Goal: Feedback & Contribution: Contribute content

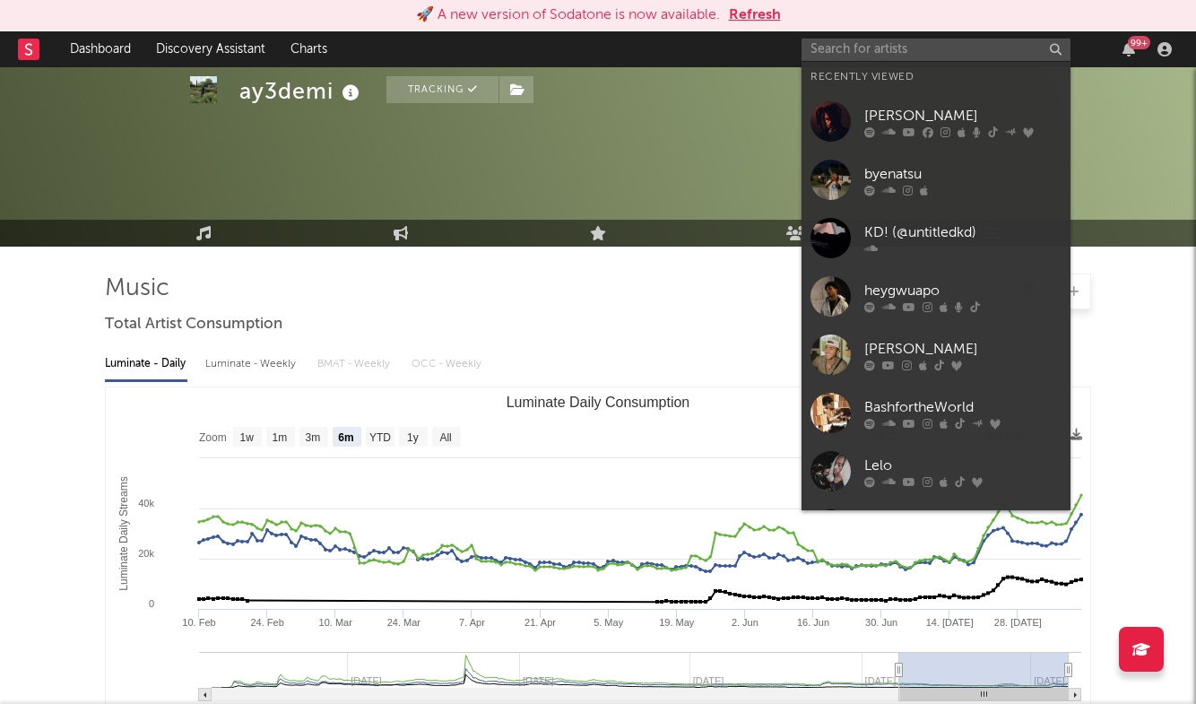
select select "6m"
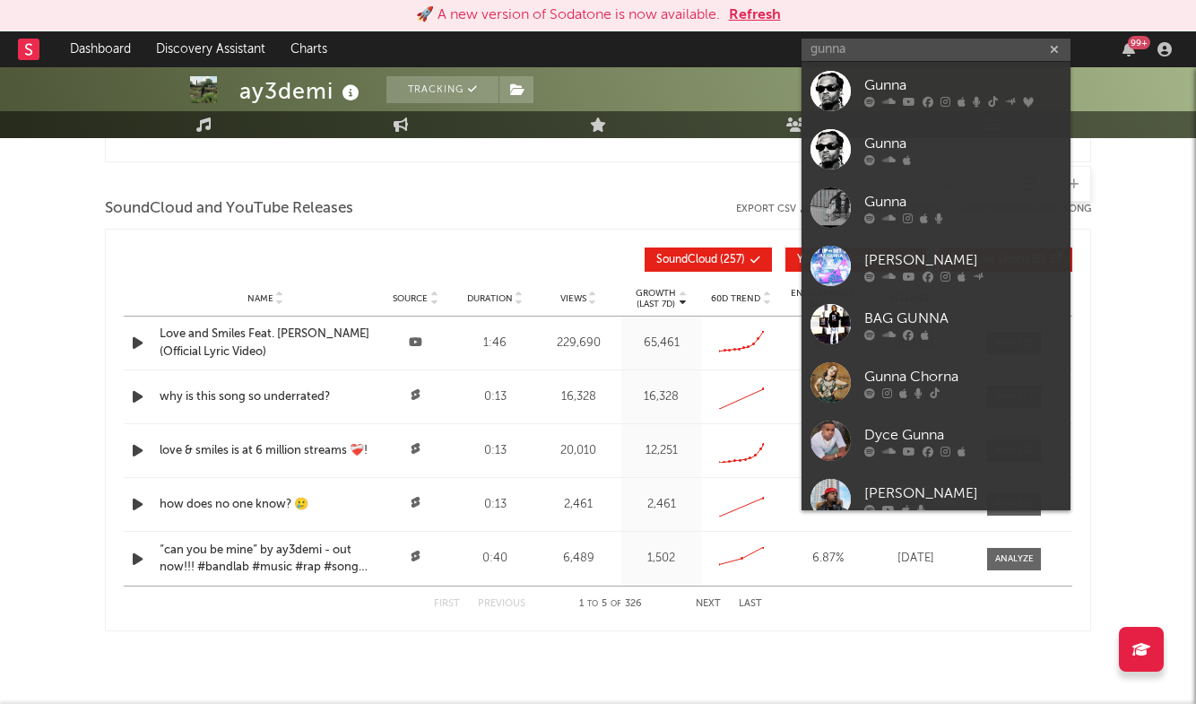
type input "gunna"
click at [933, 81] on div "Gunna" at bounding box center [962, 85] width 197 height 22
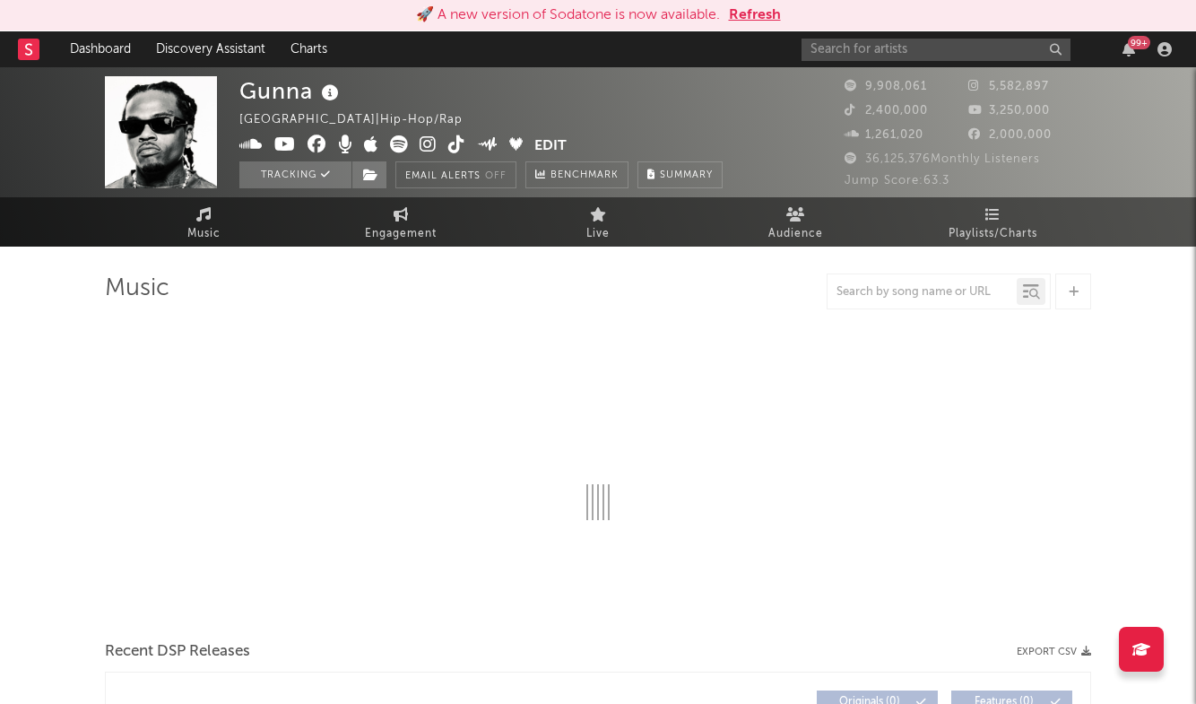
select select "6m"
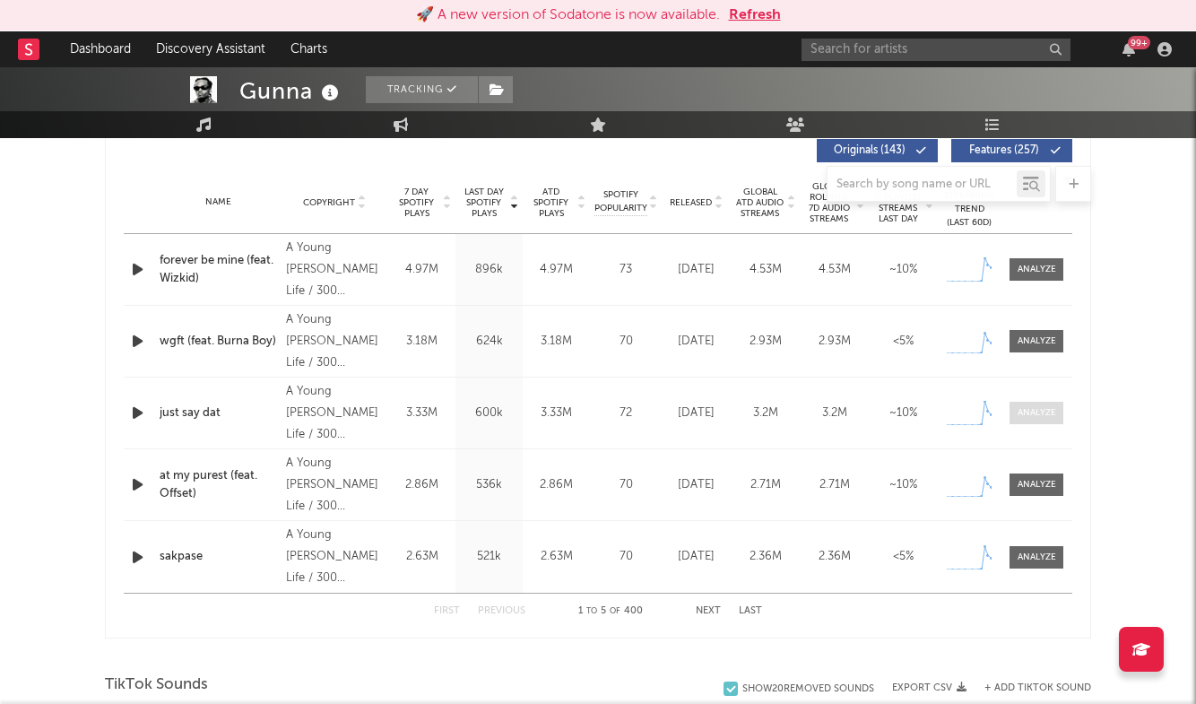
scroll to position [694, 0]
click at [1024, 341] on div at bounding box center [1036, 339] width 39 height 13
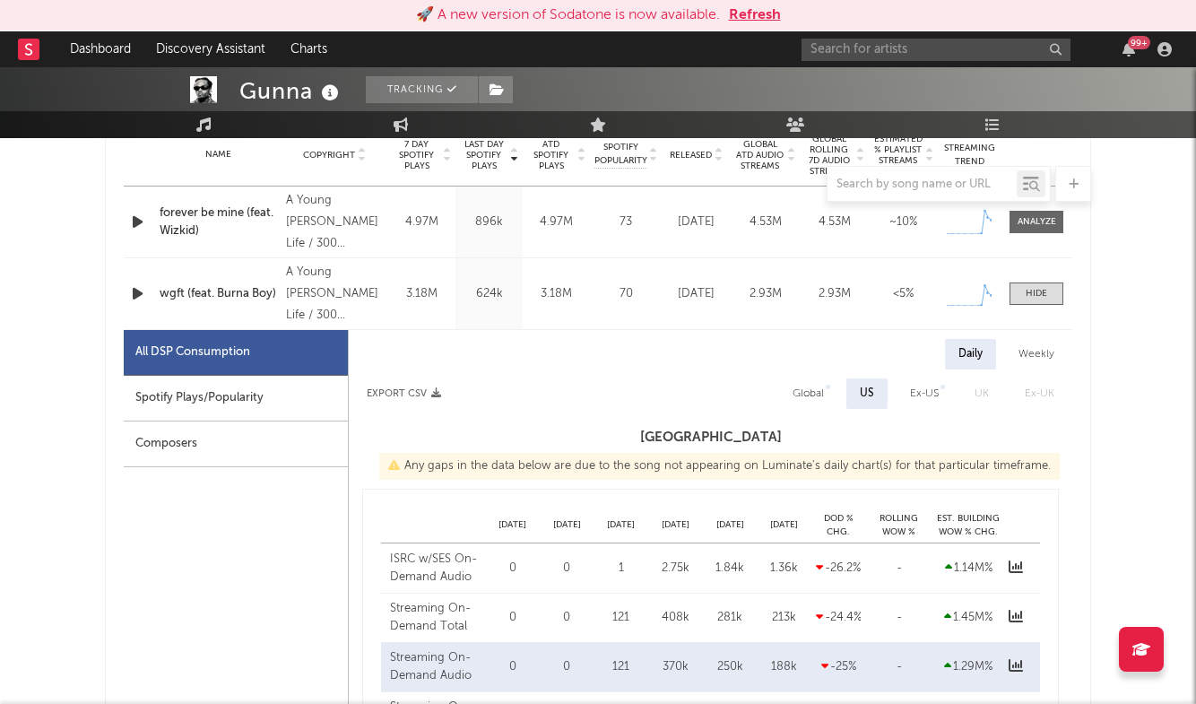
select select "1w"
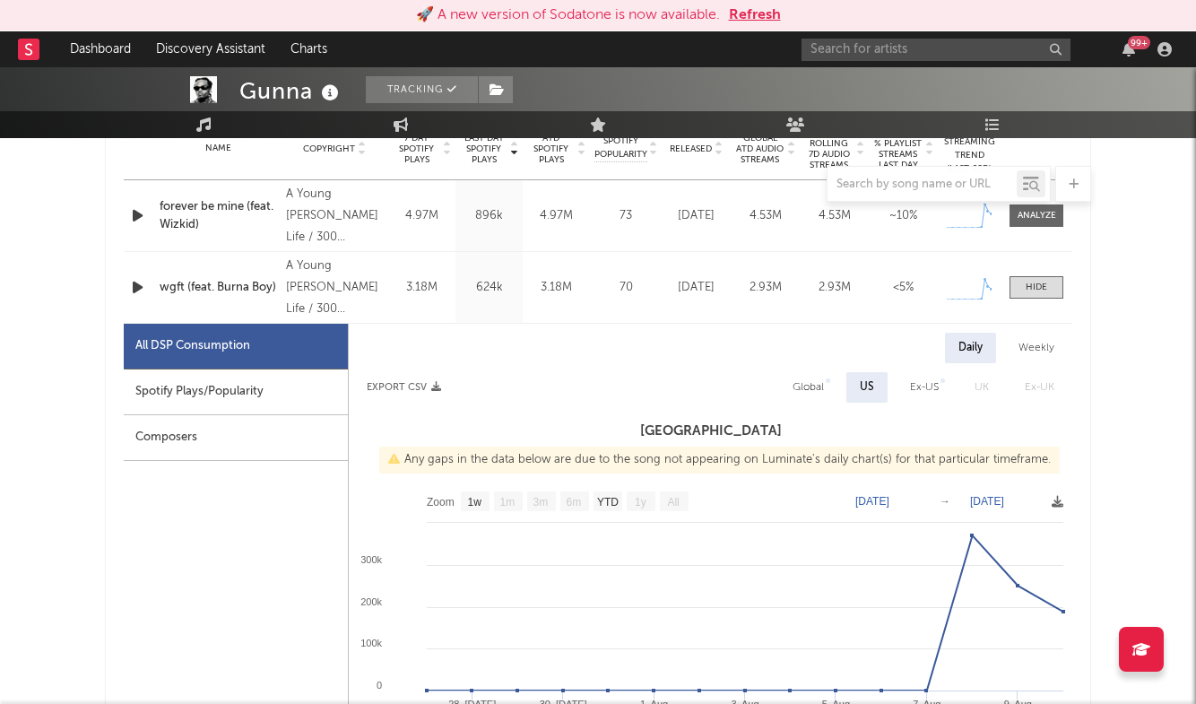
scroll to position [750, 0]
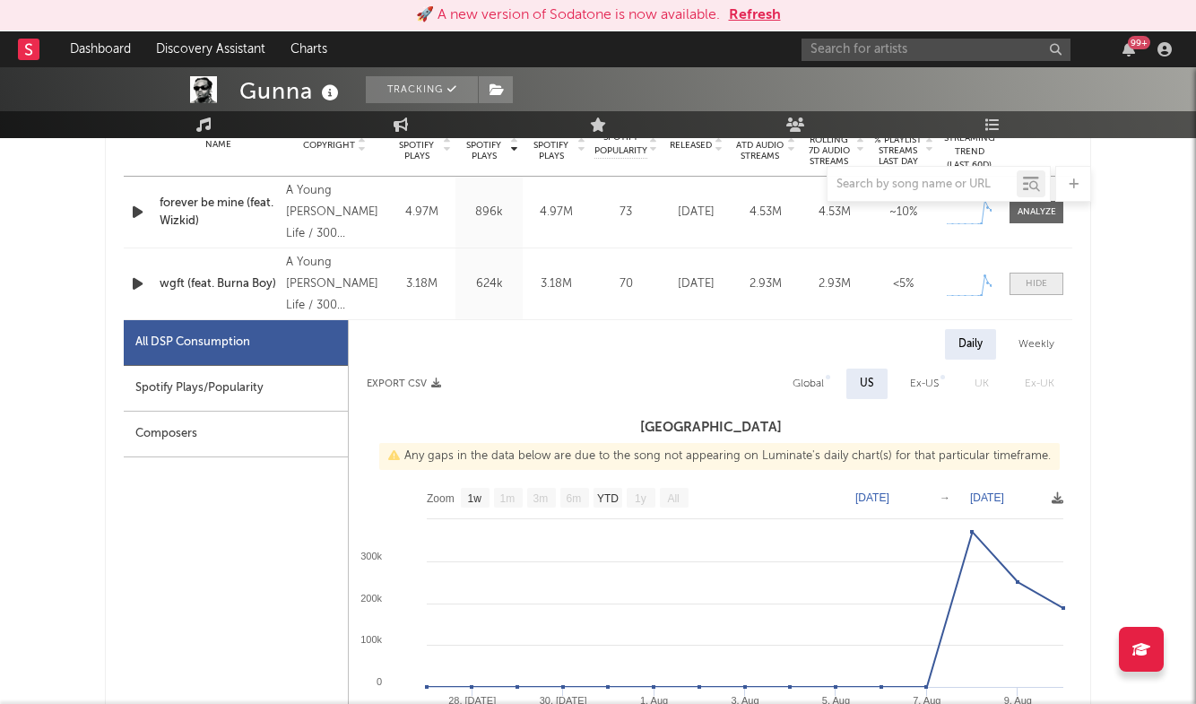
click at [1034, 278] on div at bounding box center [1036, 283] width 22 height 13
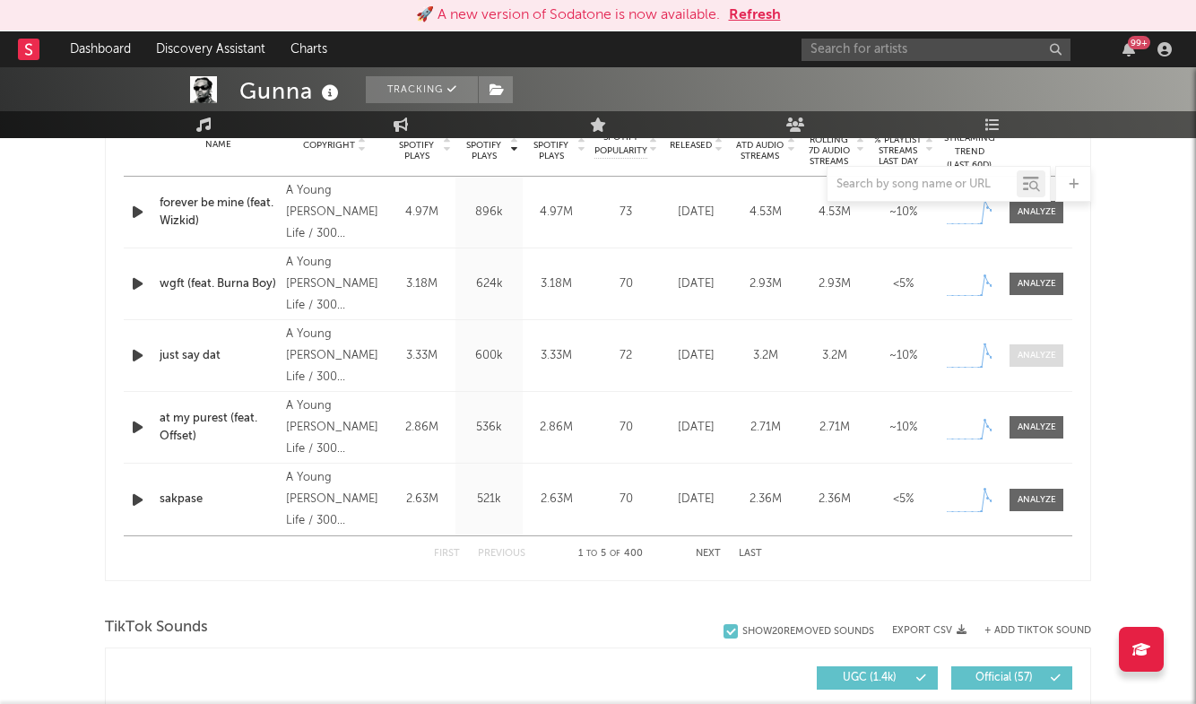
click at [1032, 355] on div at bounding box center [1036, 355] width 39 height 13
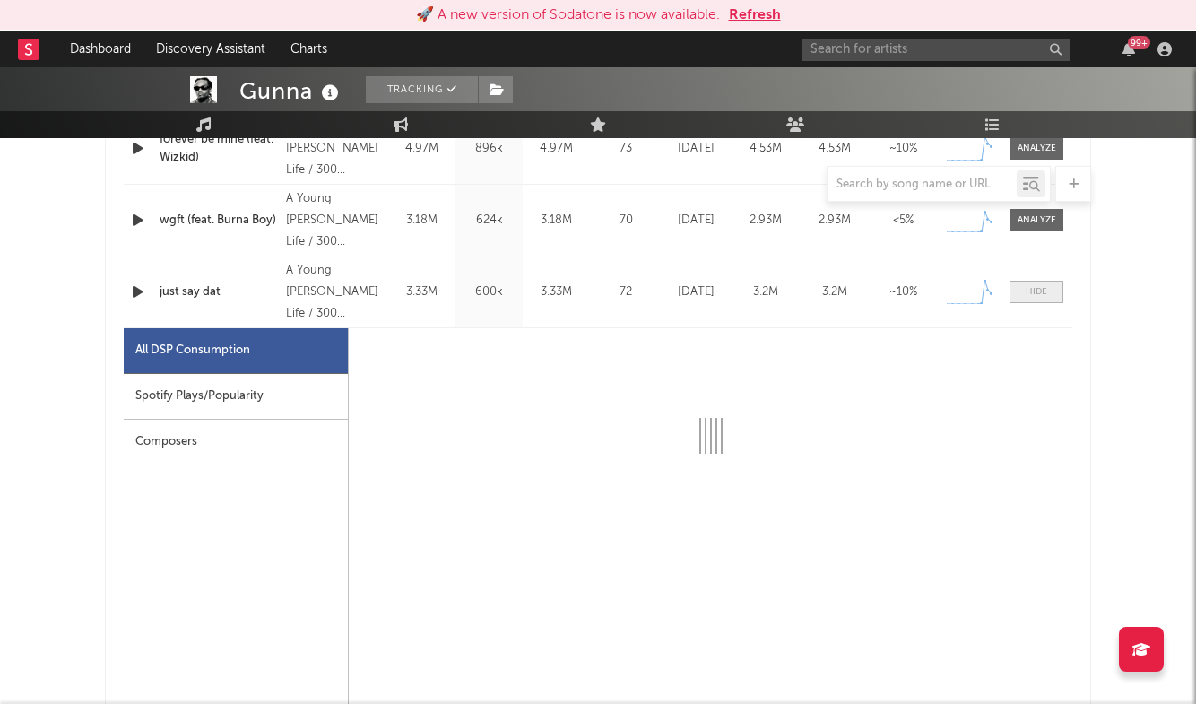
select select "1w"
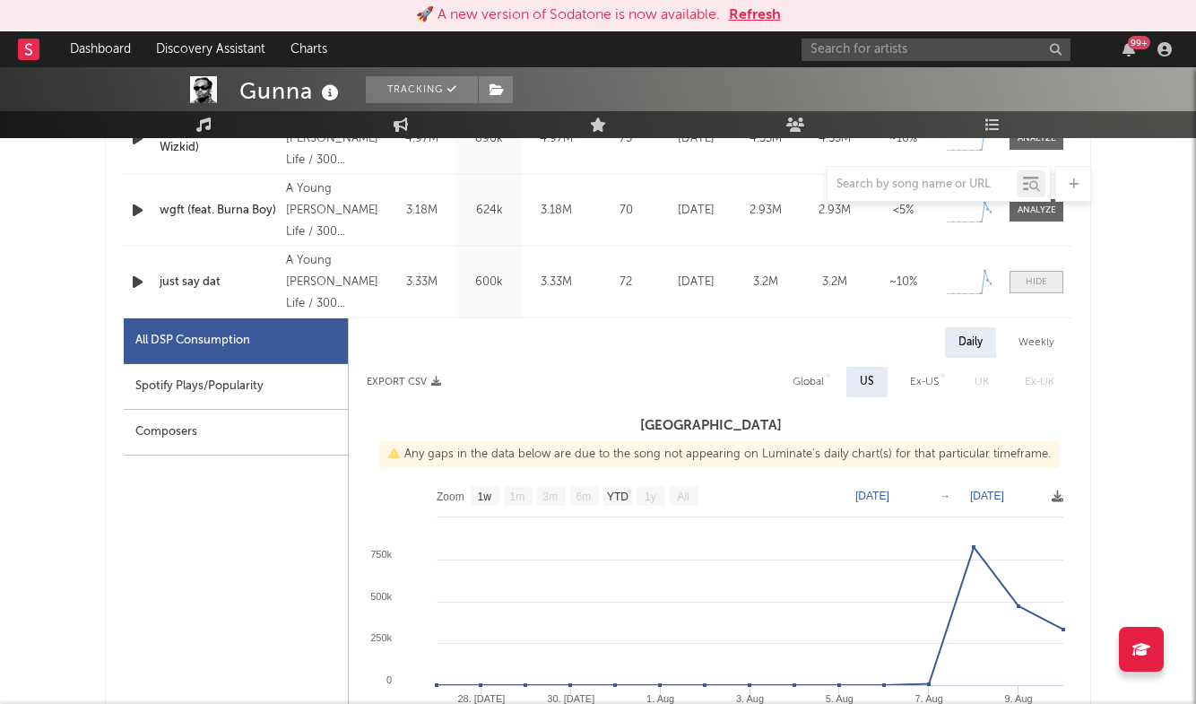
scroll to position [825, 0]
click at [1044, 274] on div at bounding box center [1036, 280] width 22 height 13
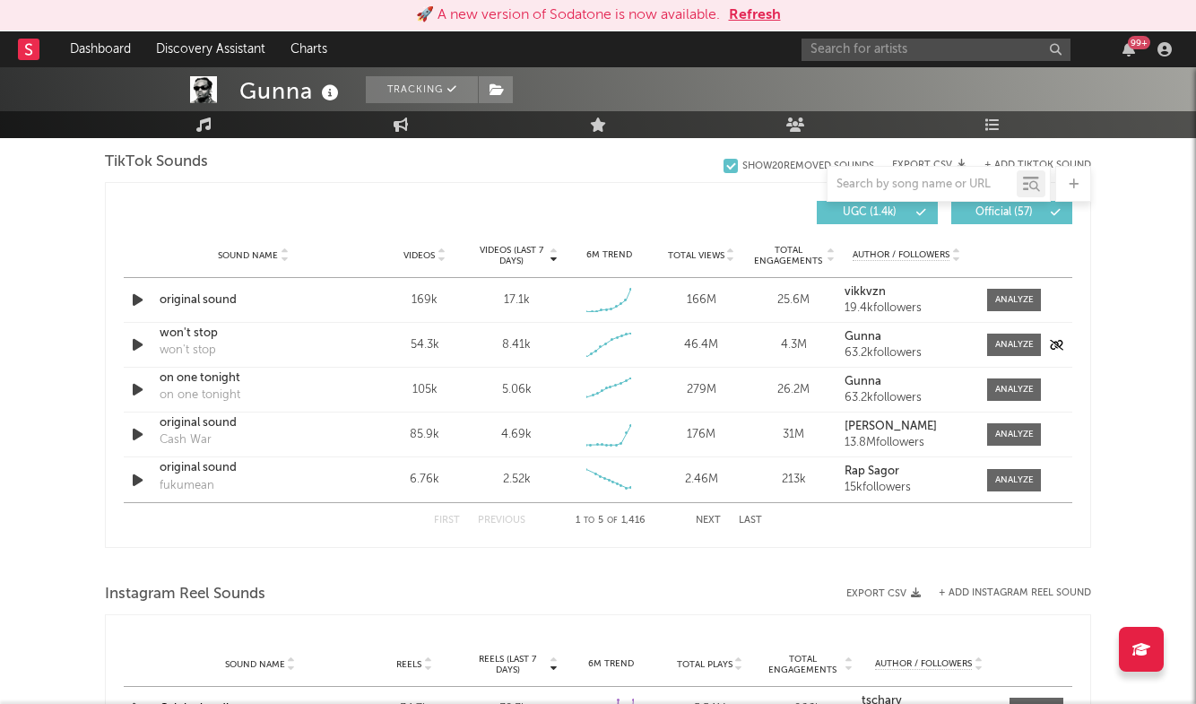
scroll to position [1211, 0]
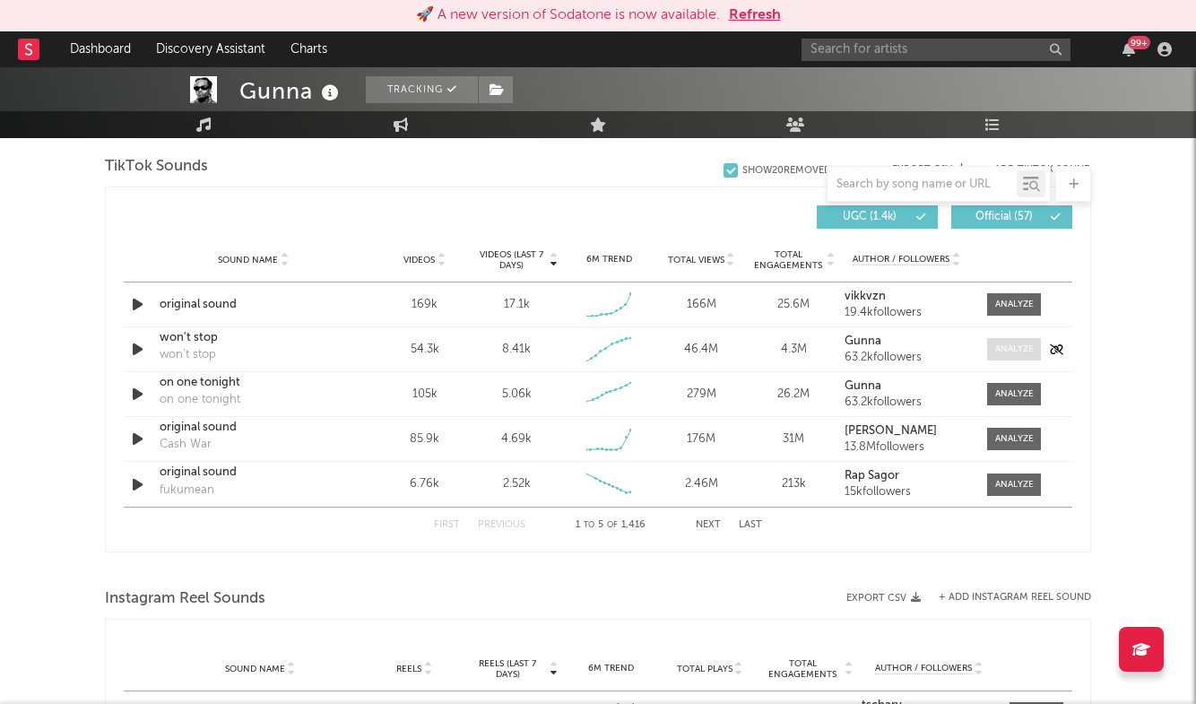
click at [1016, 350] on div at bounding box center [1014, 348] width 39 height 13
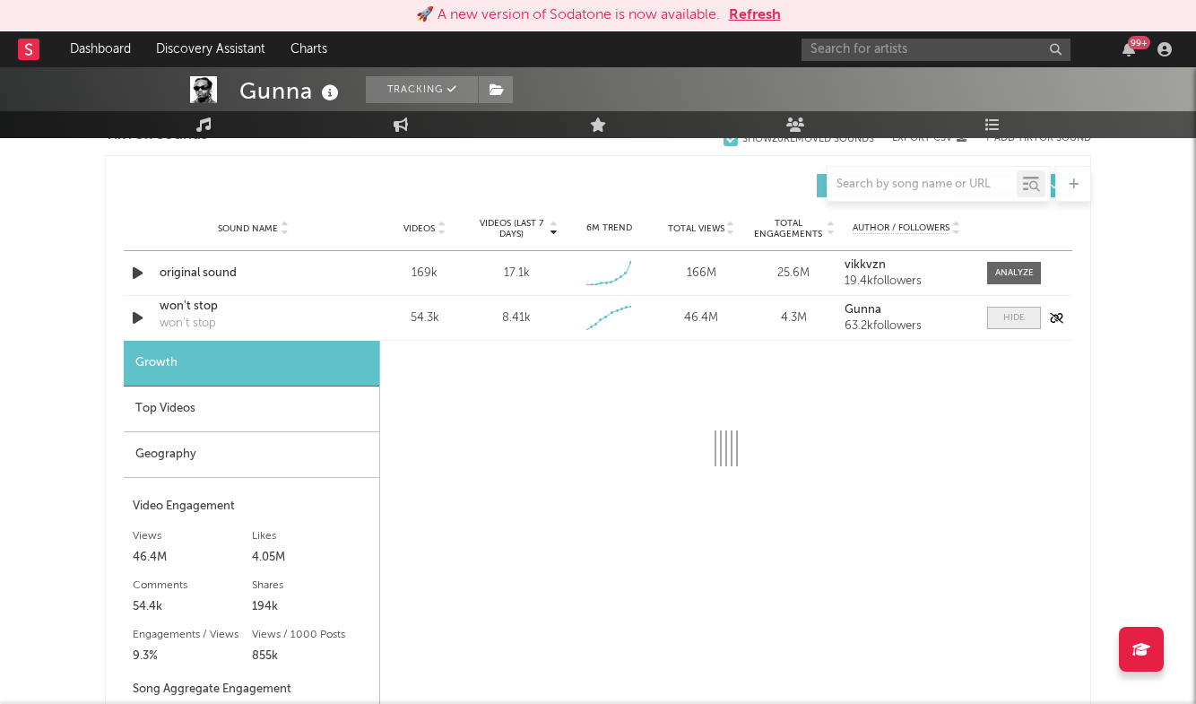
select select "1w"
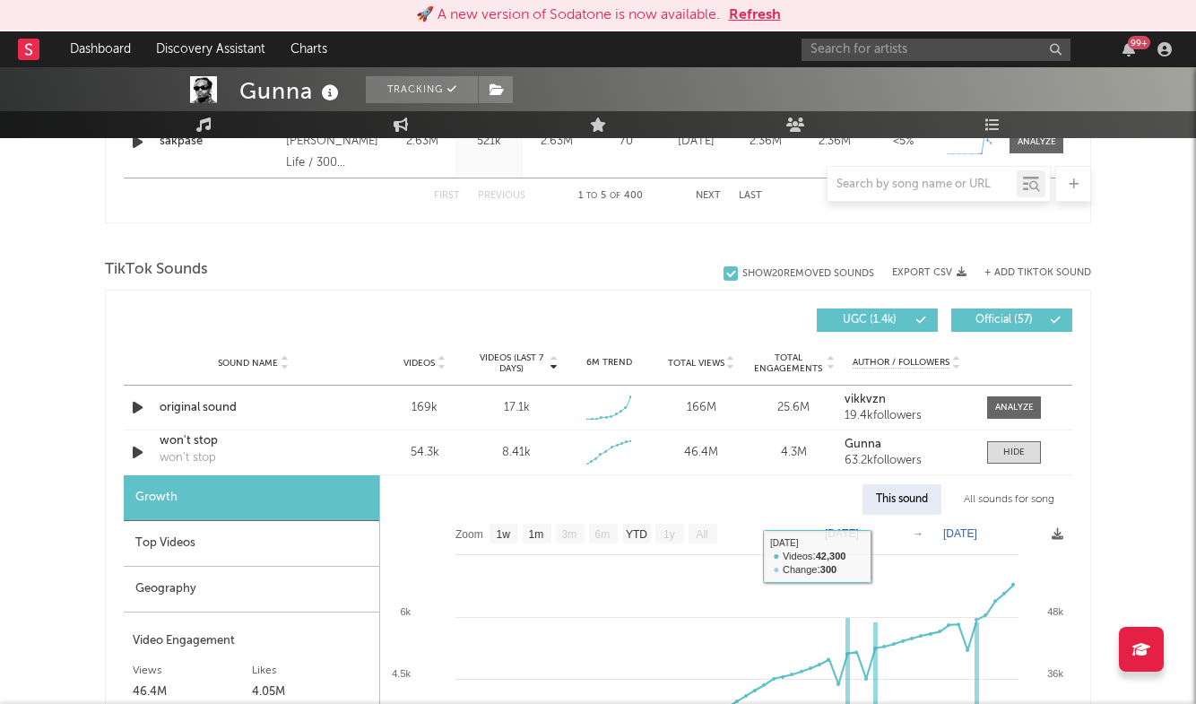
scroll to position [1077, 0]
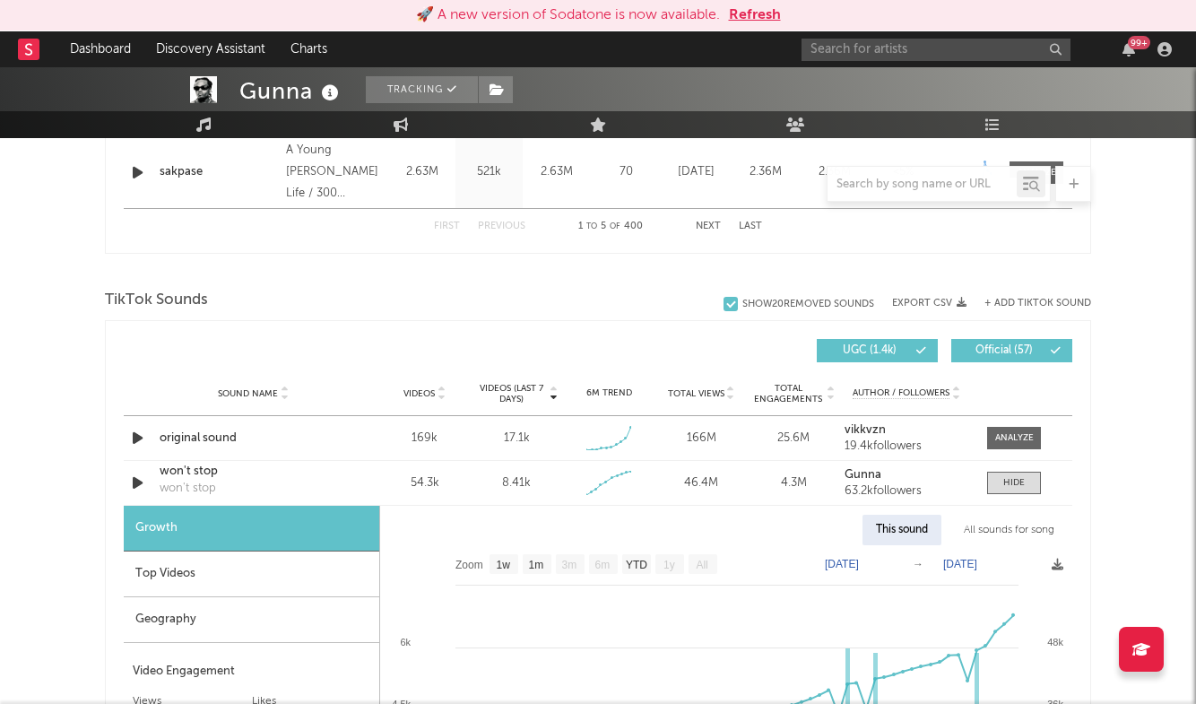
click at [1067, 306] on button "+ Add TikTok Sound" at bounding box center [1037, 303] width 107 height 10
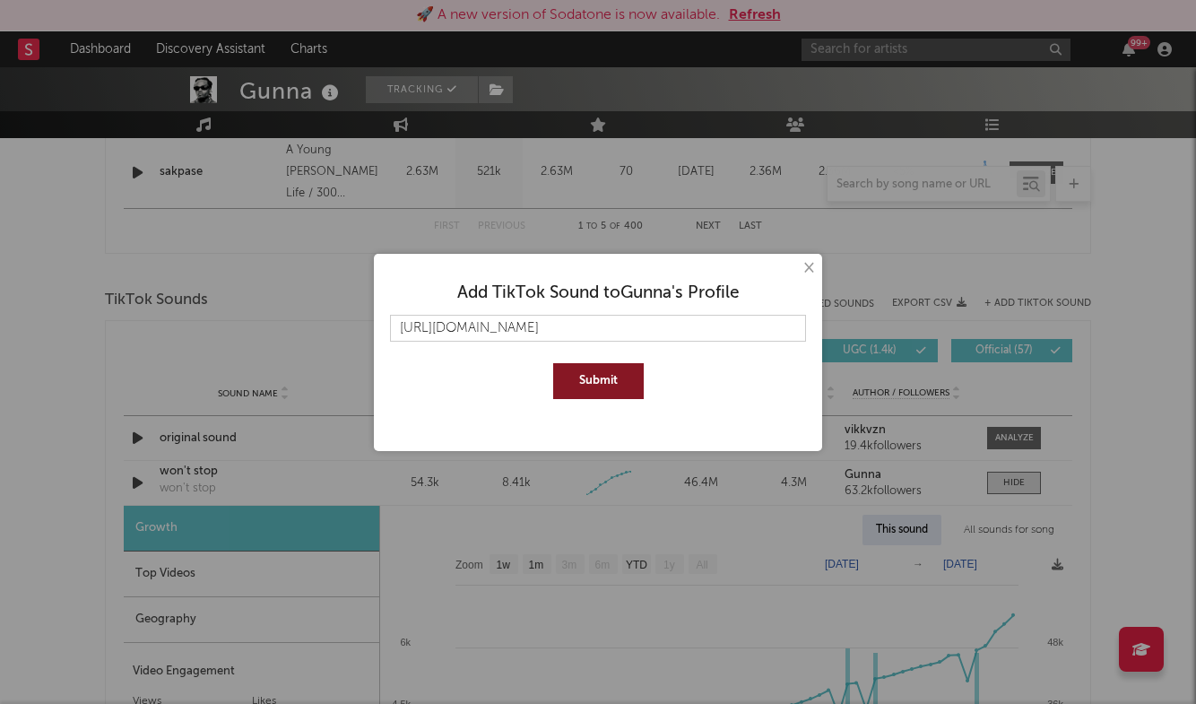
type input "[URL][DOMAIN_NAME]"
click at [613, 385] on button "Submit" at bounding box center [598, 381] width 91 height 36
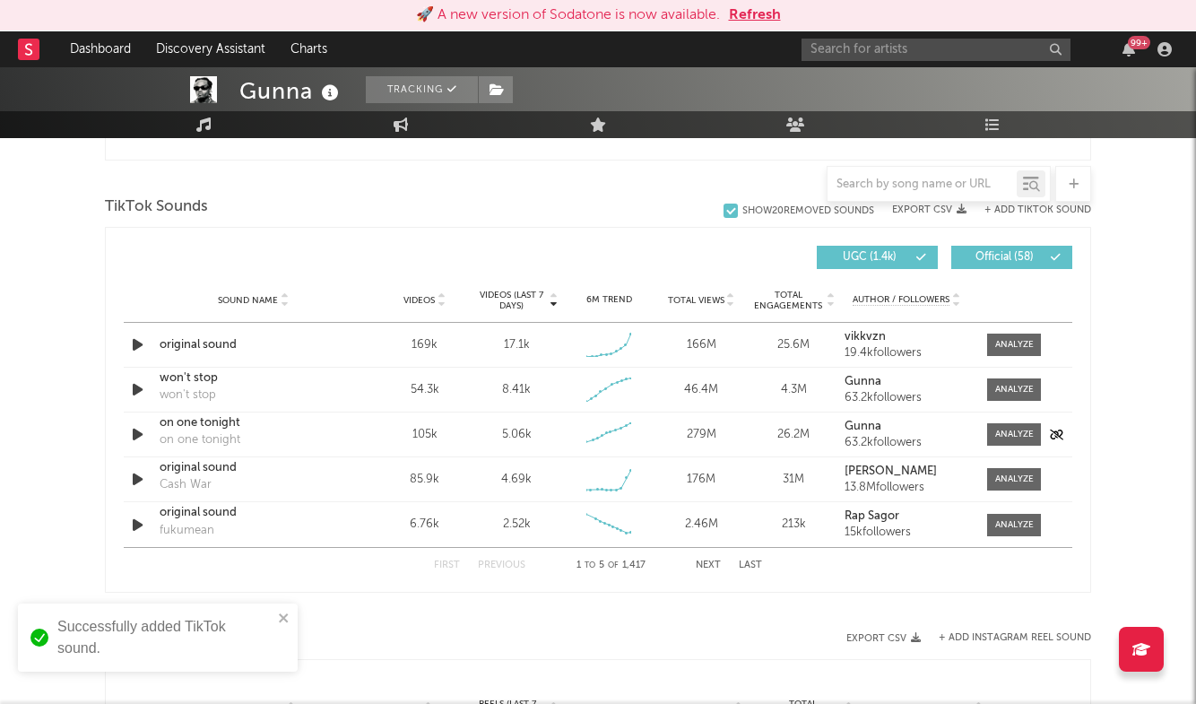
scroll to position [1174, 0]
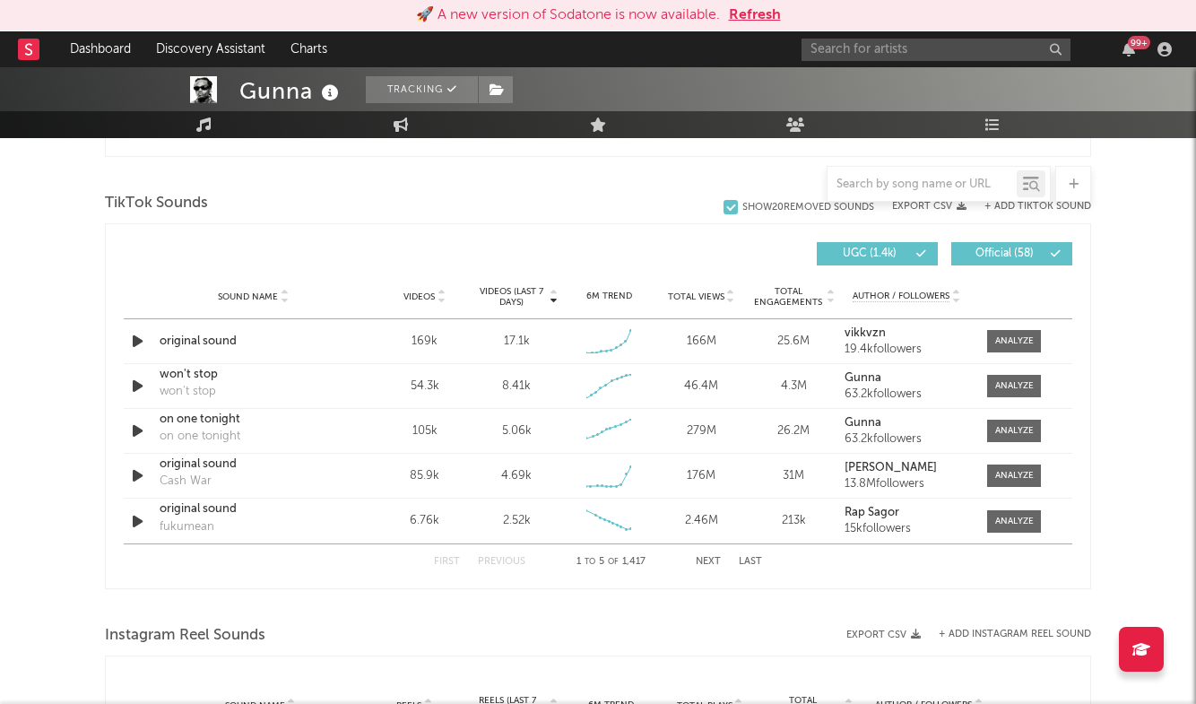
click at [748, 558] on button "Last" at bounding box center [750, 562] width 23 height 10
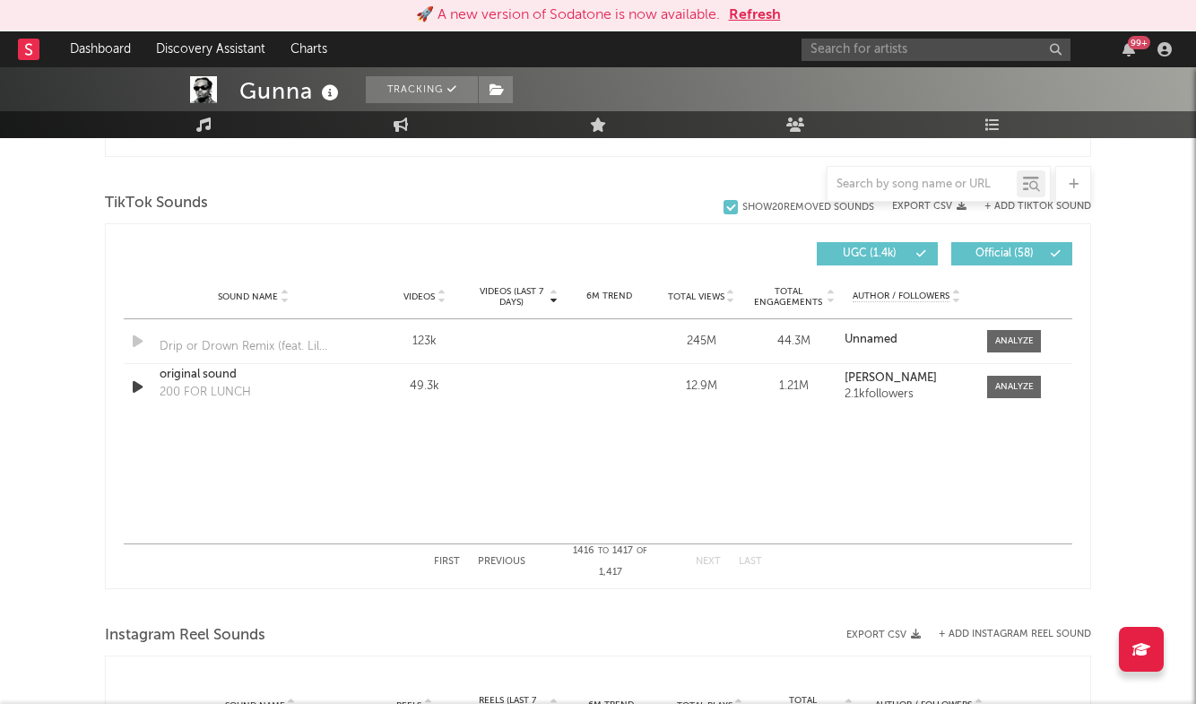
click at [497, 557] on button "Previous" at bounding box center [502, 562] width 48 height 10
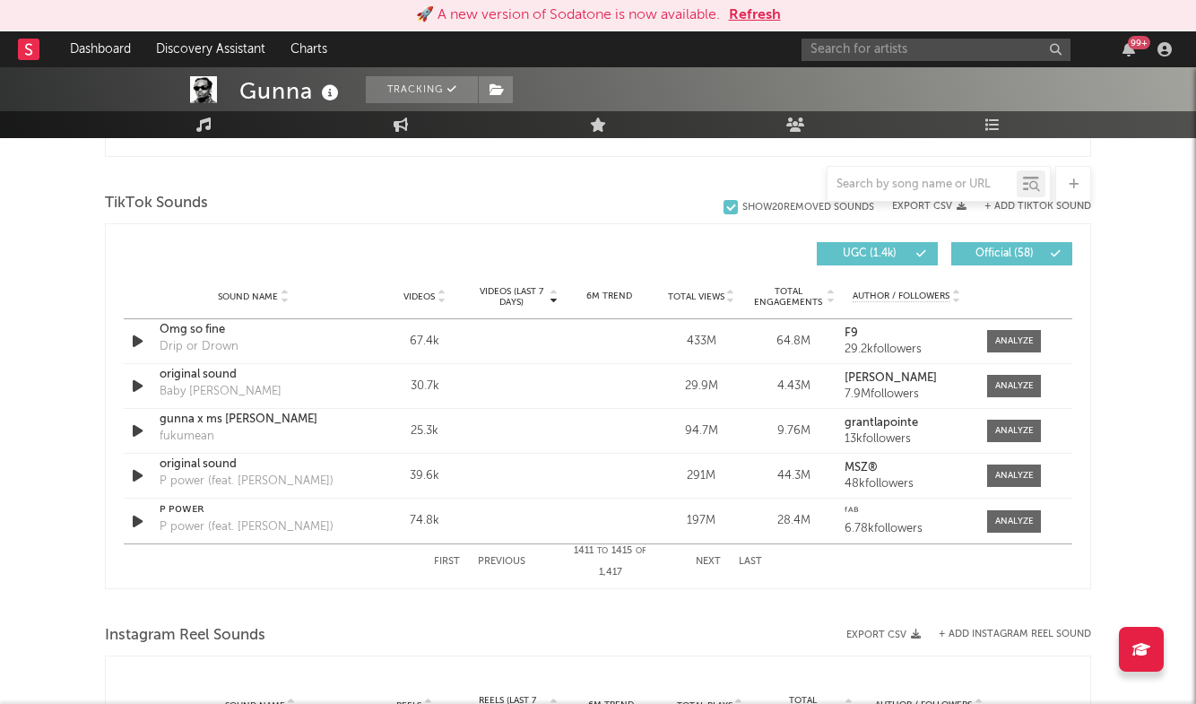
click at [497, 557] on button "Previous" at bounding box center [502, 562] width 48 height 10
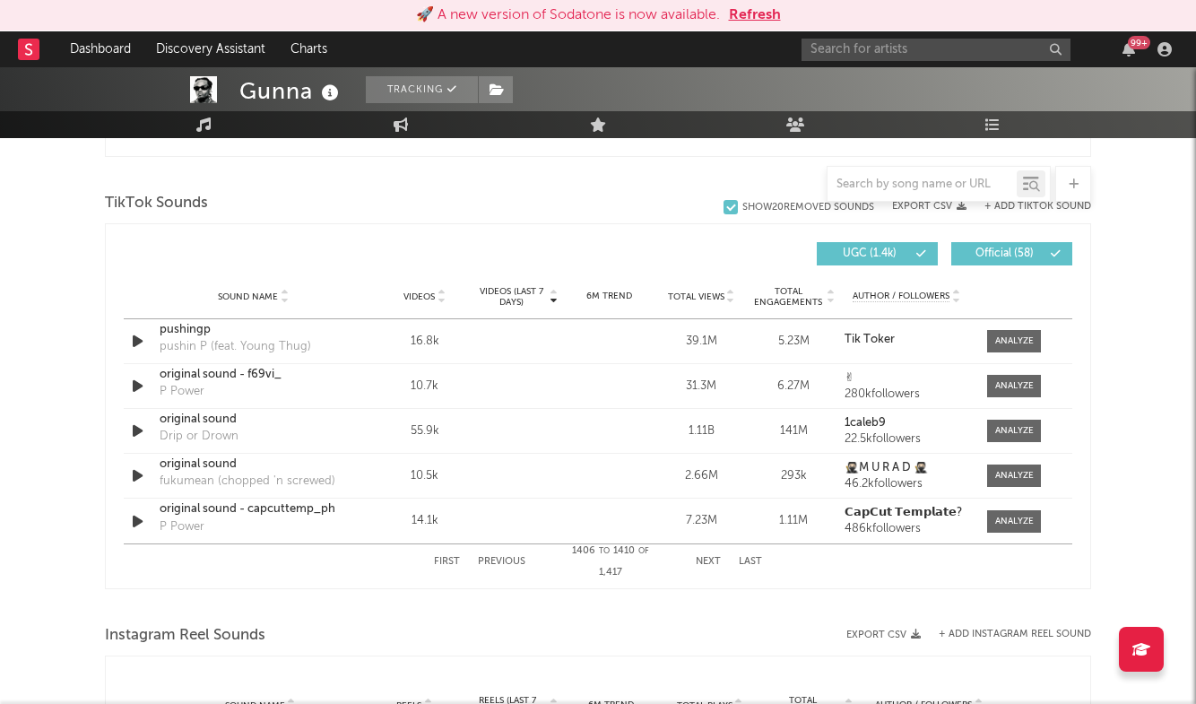
click at [497, 557] on button "Previous" at bounding box center [502, 562] width 48 height 10
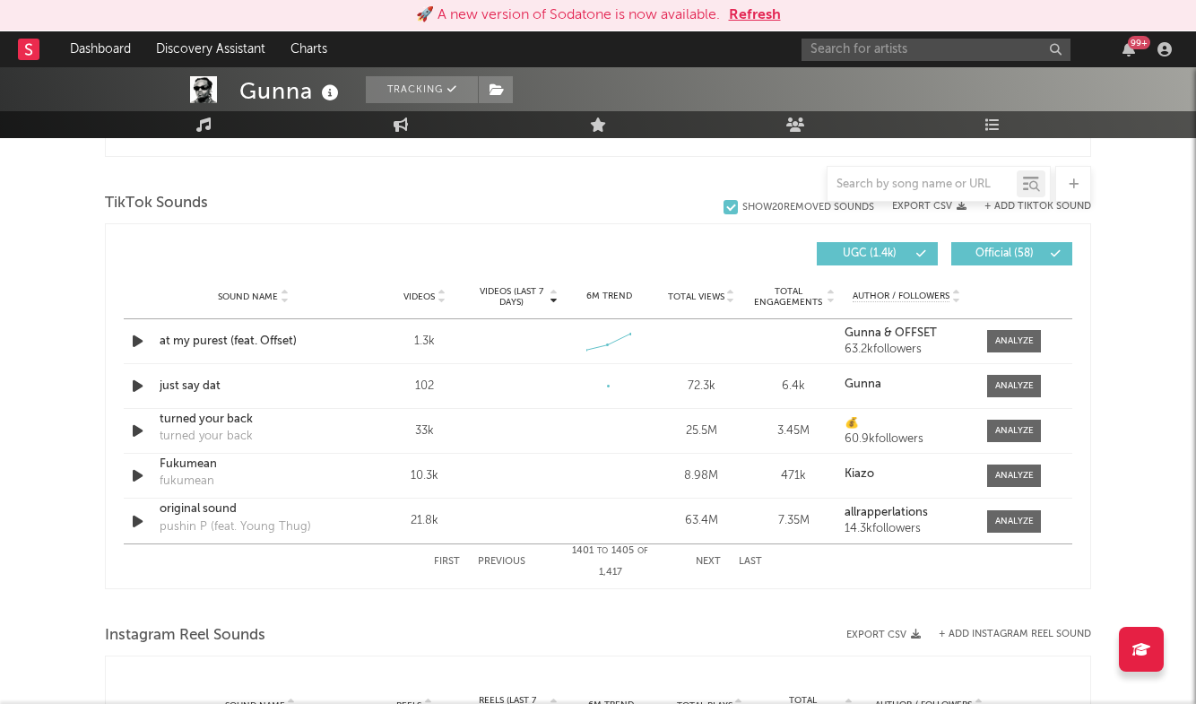
click at [499, 558] on button "Previous" at bounding box center [502, 562] width 48 height 10
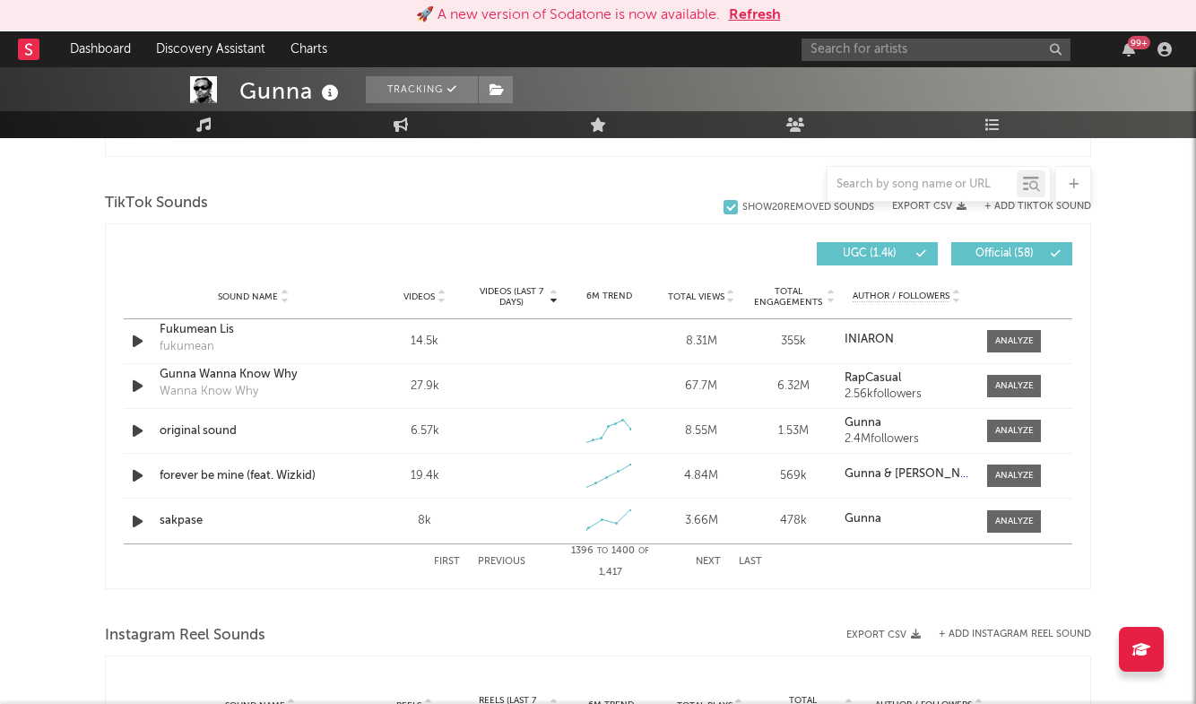
click at [707, 566] on div "First Previous [DATE] to [DATE] of 1,417 Next Last" at bounding box center [598, 561] width 328 height 35
click at [709, 561] on button "Next" at bounding box center [708, 562] width 25 height 10
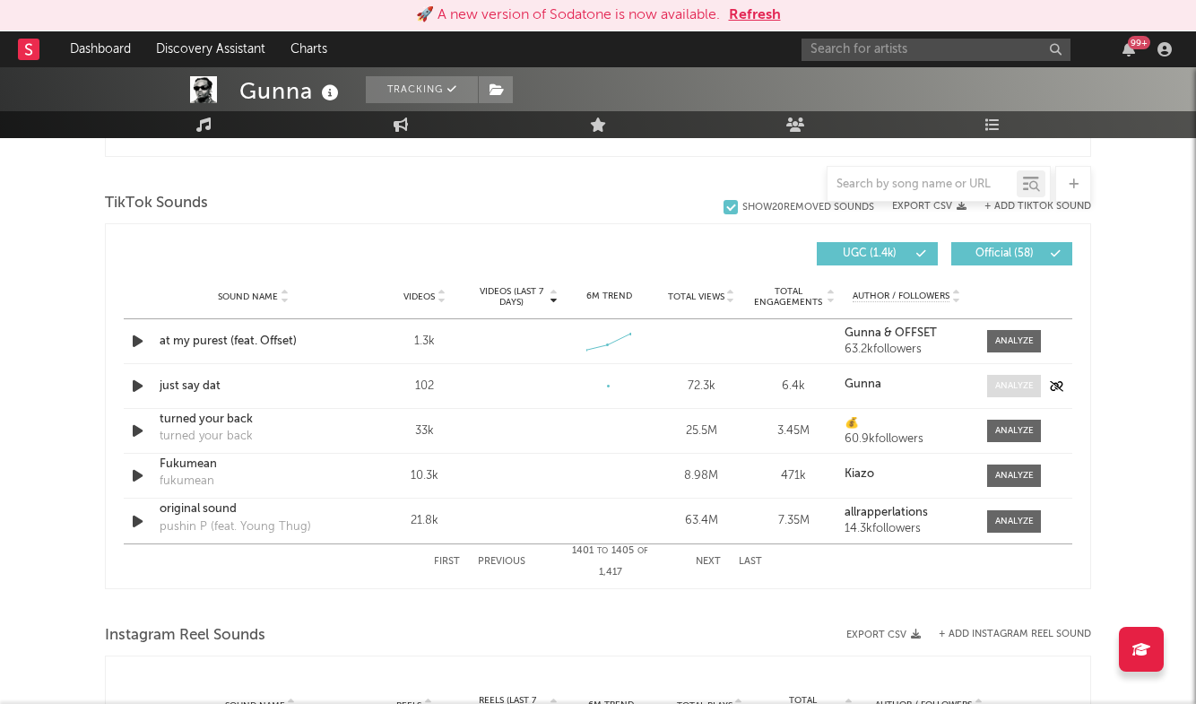
click at [1000, 390] on div at bounding box center [1014, 385] width 39 height 13
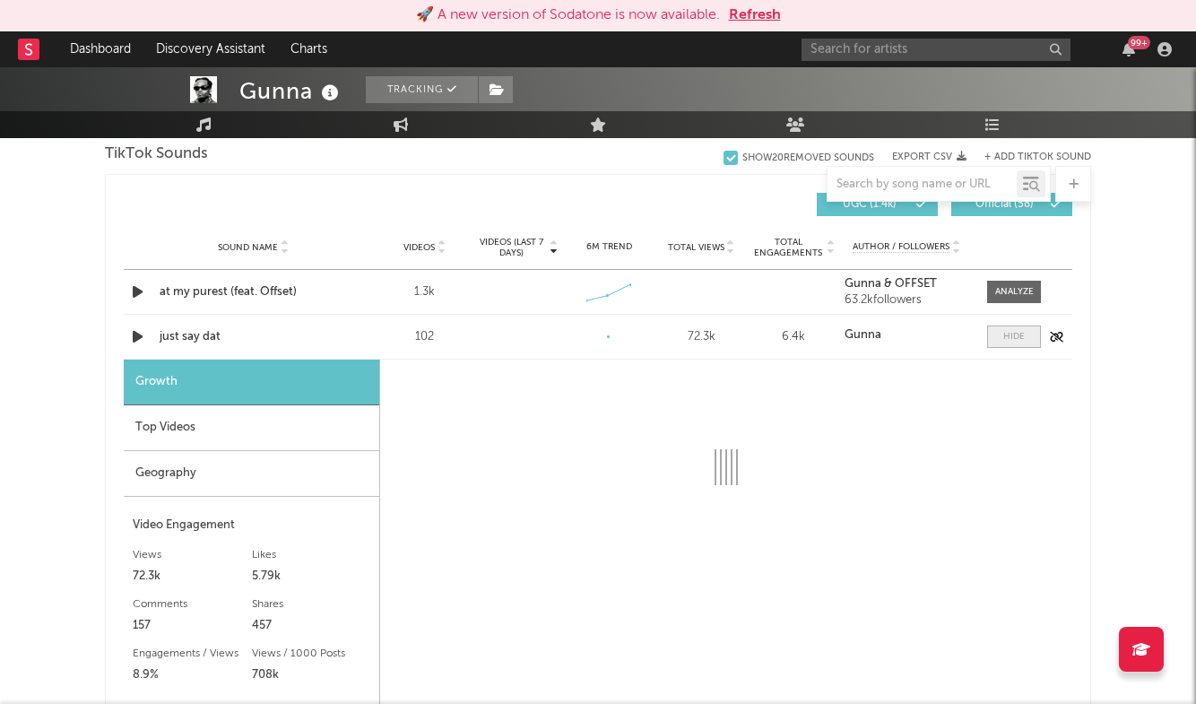
select select "1w"
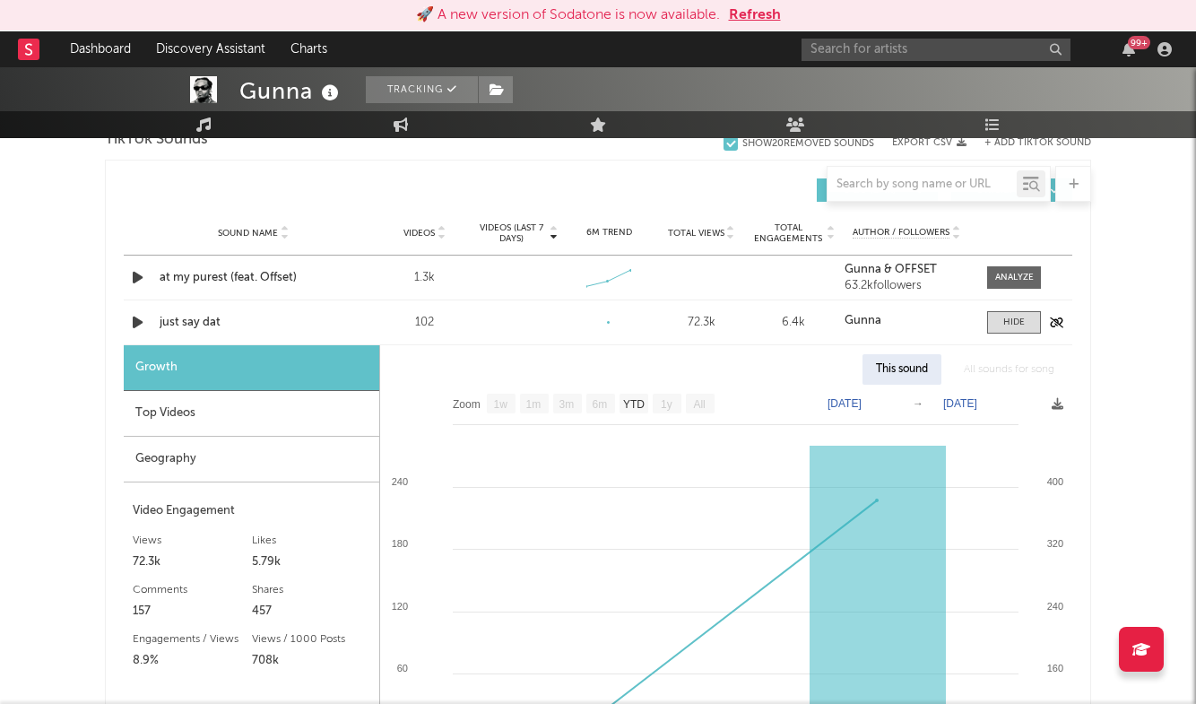
scroll to position [1237, 0]
click at [1012, 316] on div at bounding box center [1014, 322] width 22 height 13
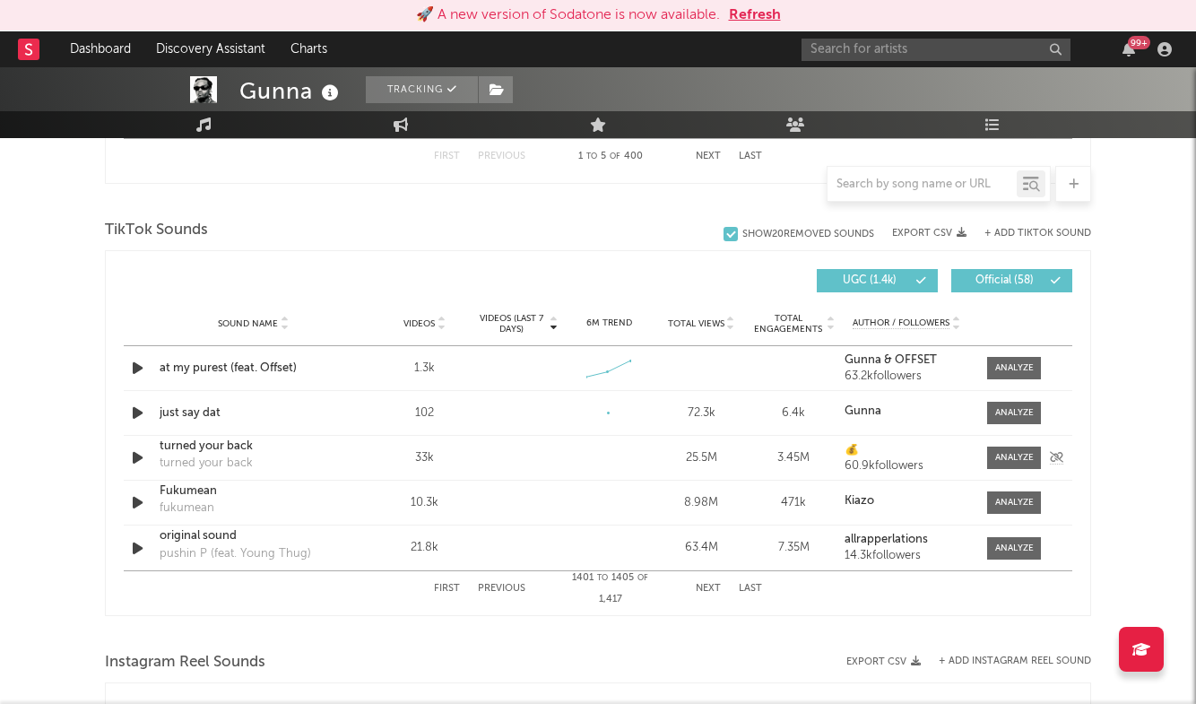
scroll to position [1146, 0]
click at [1024, 234] on button "+ Add TikTok Sound" at bounding box center [1037, 234] width 107 height 10
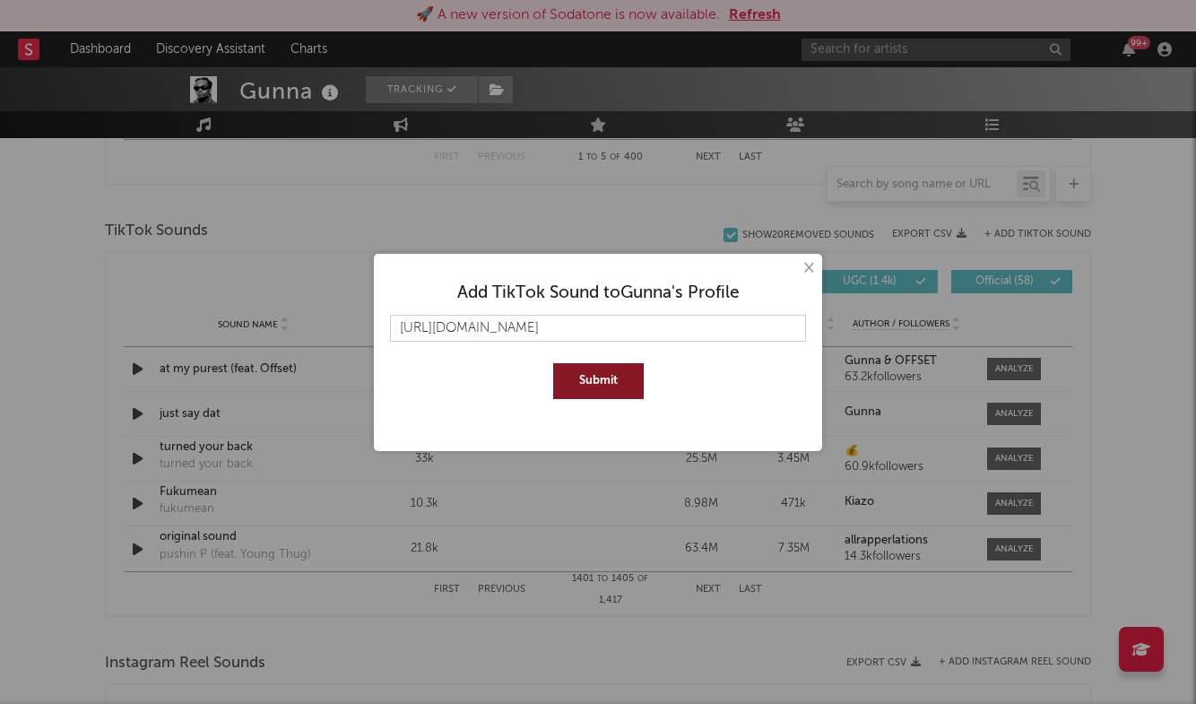
type input "[URL][DOMAIN_NAME]"
click at [607, 386] on button "Submit" at bounding box center [598, 381] width 91 height 36
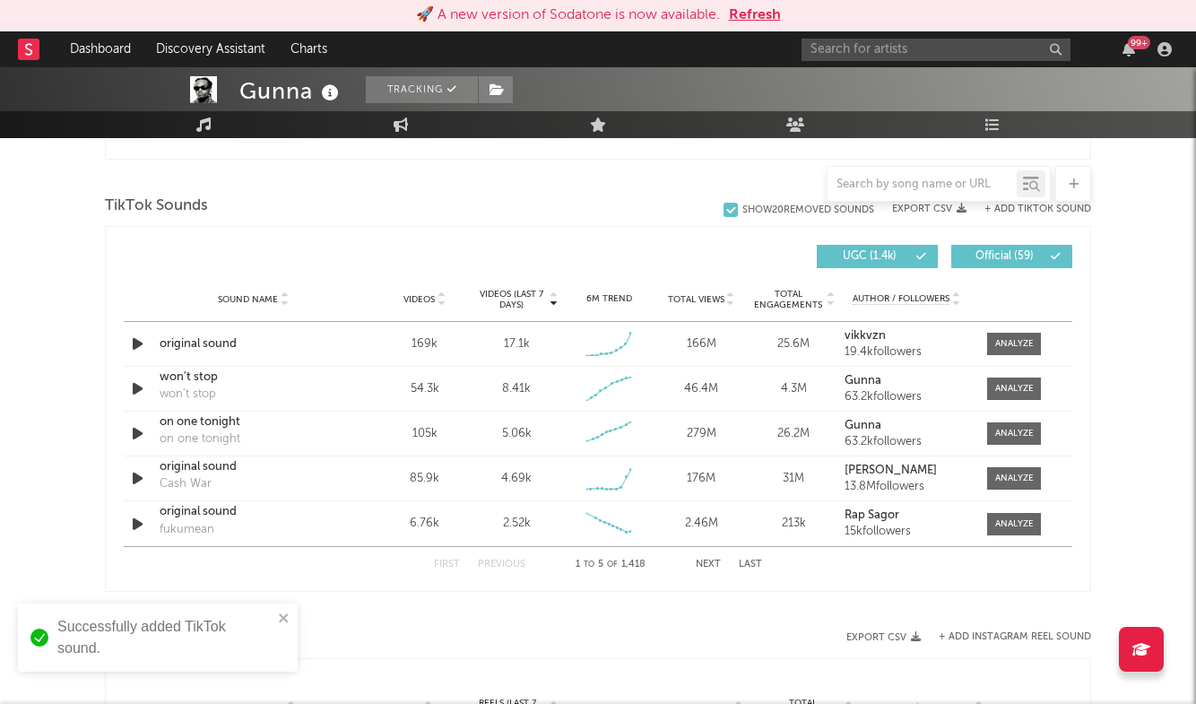
scroll to position [1166, 0]
